Goal: Task Accomplishment & Management: Complete application form

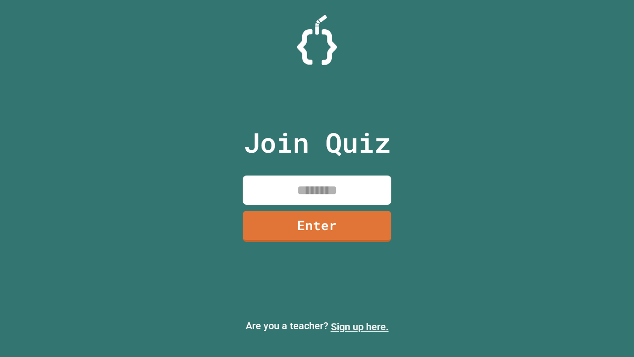
click at [360, 326] on link "Sign up here." at bounding box center [360, 327] width 58 height 12
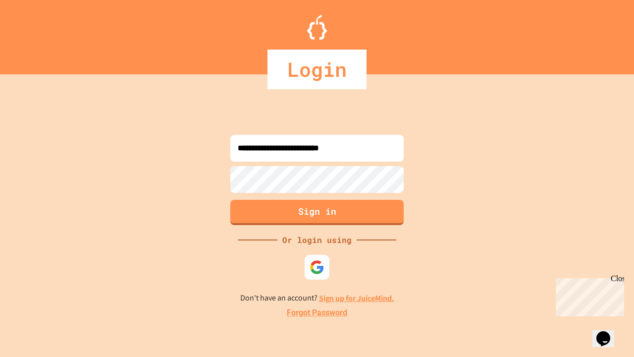
type input "**********"
